Goal: Task Accomplishment & Management: Complete application form

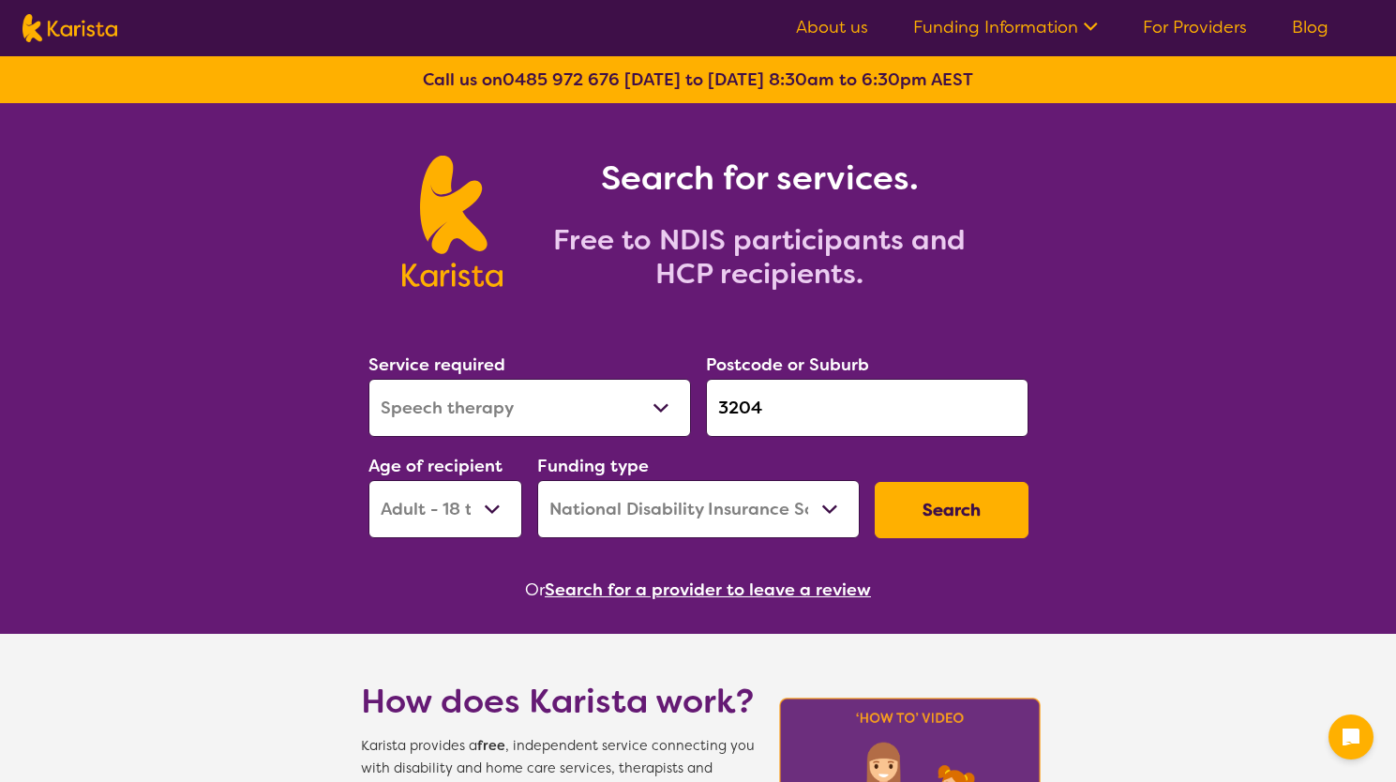
select select "Speech therapy"
select select "AD"
select select "NDIS"
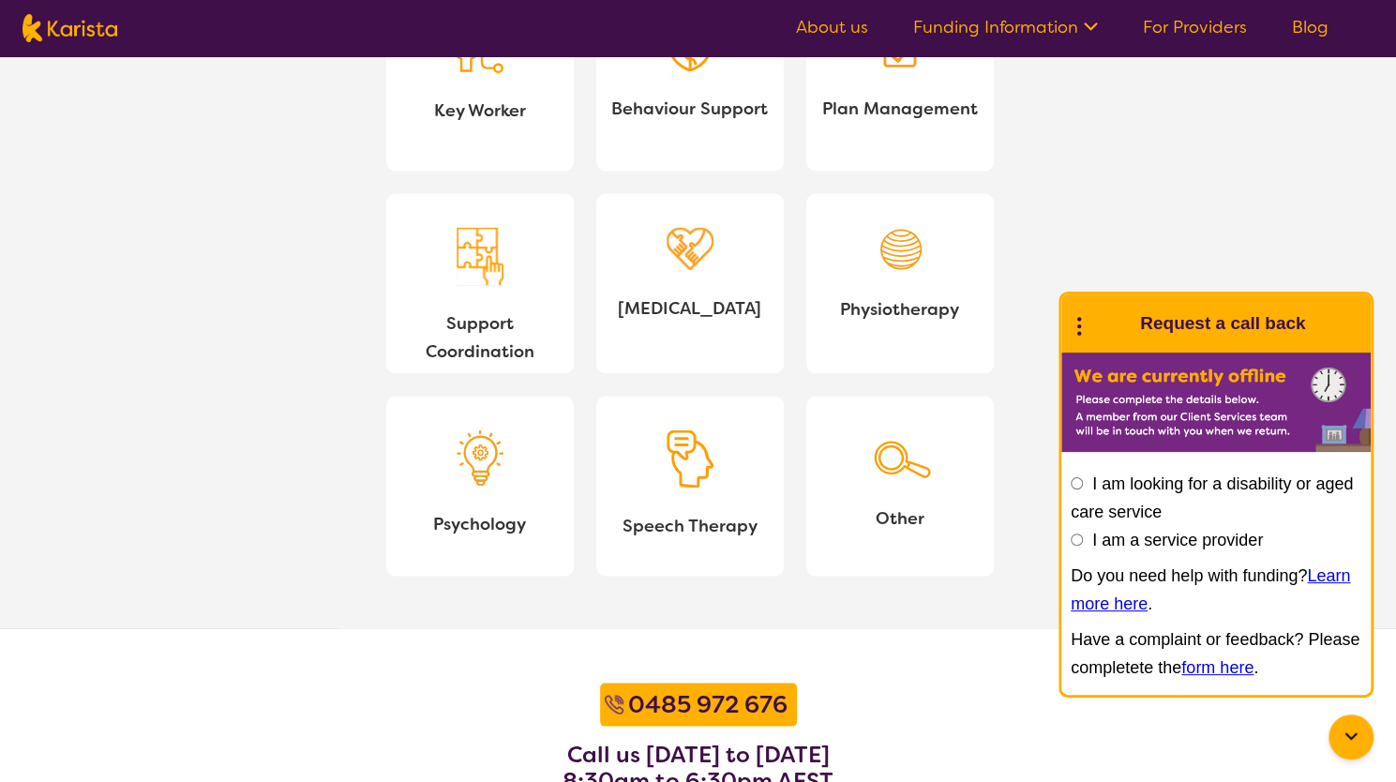
scroll to position [608, 0]
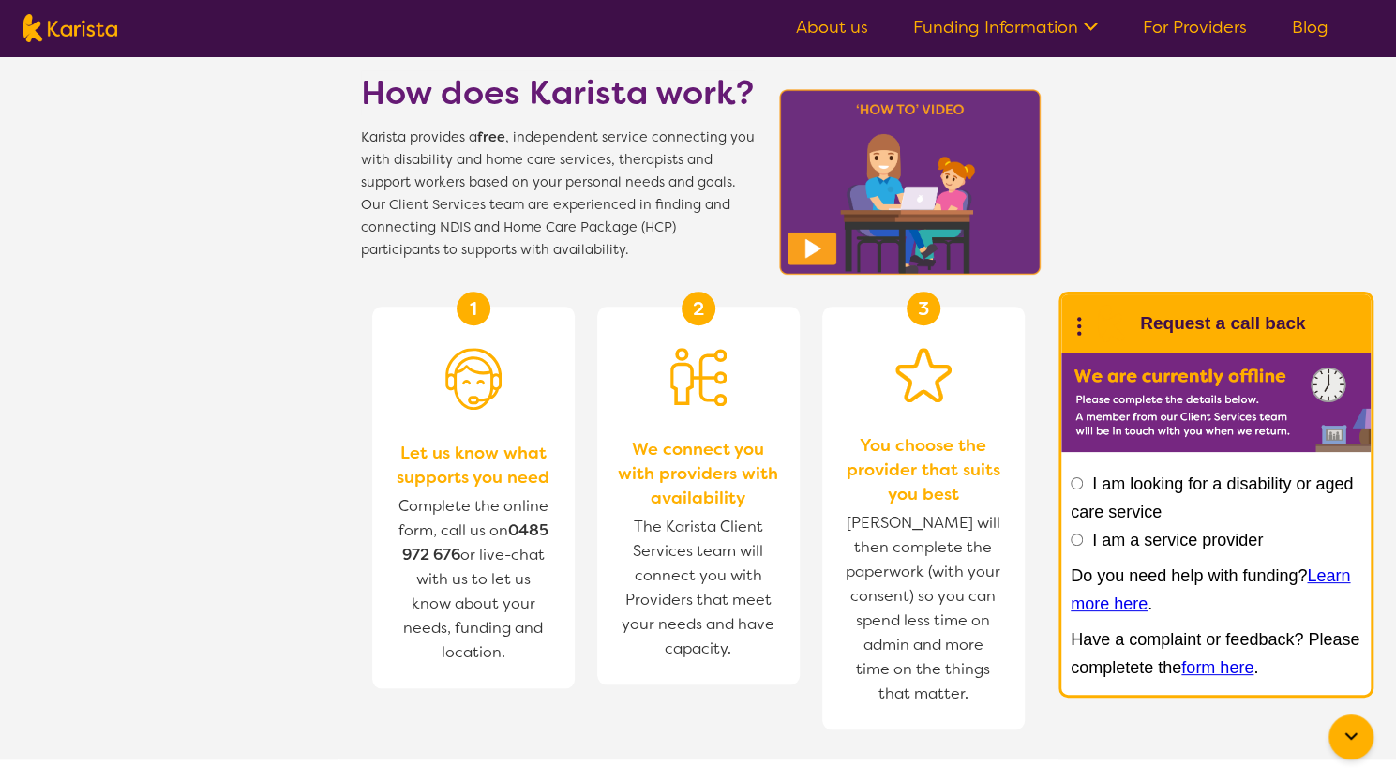
click at [1189, 27] on link "For Providers" at bounding box center [1195, 27] width 104 height 22
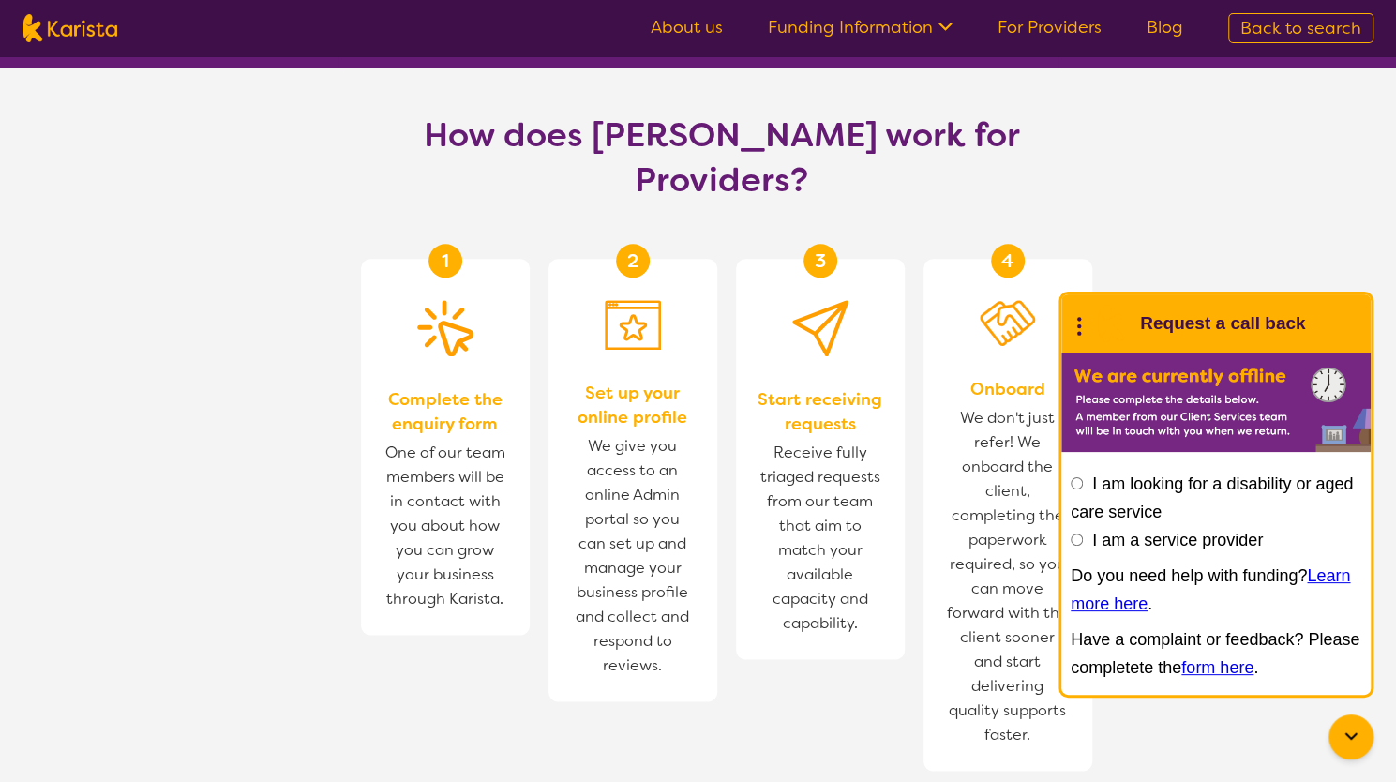
scroll to position [825, 0]
